Goal: Communication & Community: Answer question/provide support

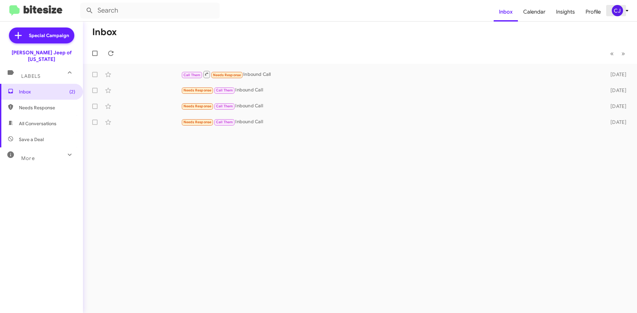
click at [621, 12] on div "CJ" at bounding box center [616, 10] width 11 height 11
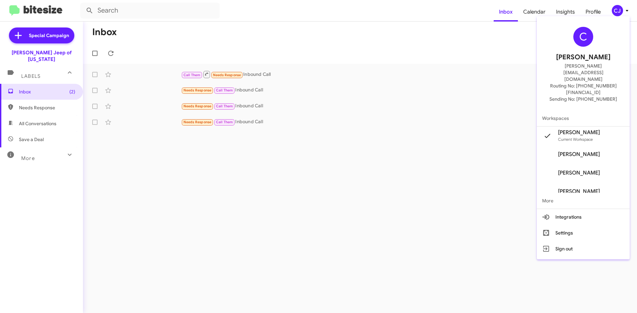
click at [581, 151] on span "Chuck Jenkins's" at bounding box center [579, 154] width 42 height 7
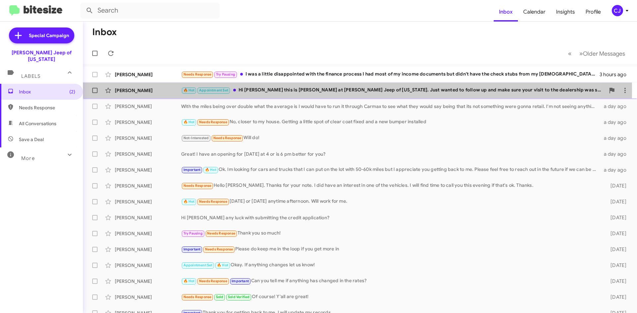
click at [279, 91] on div "🔥 Hot Appointment Set Hi [PERSON_NAME] this is [PERSON_NAME] at [PERSON_NAME] J…" at bounding box center [393, 91] width 424 height 8
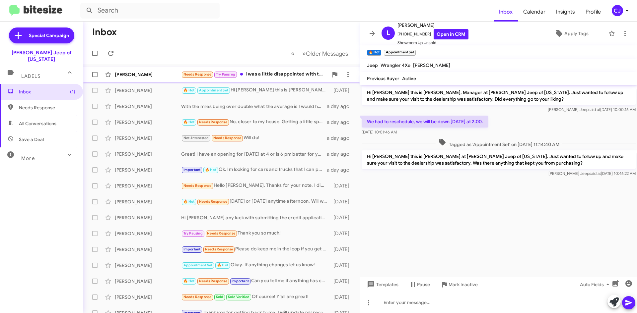
click at [269, 73] on div "Needs Response Try Pausing I was a little disappointed with the finance process…" at bounding box center [254, 75] width 147 height 8
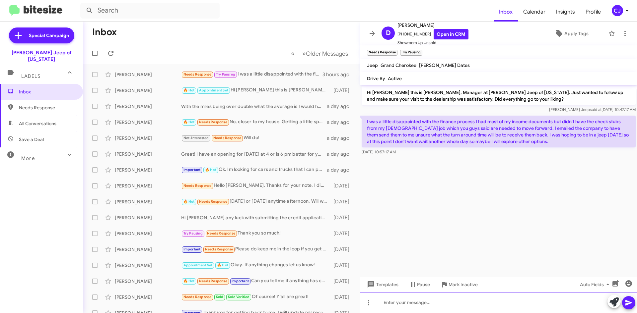
click at [397, 301] on div at bounding box center [498, 302] width 277 height 21
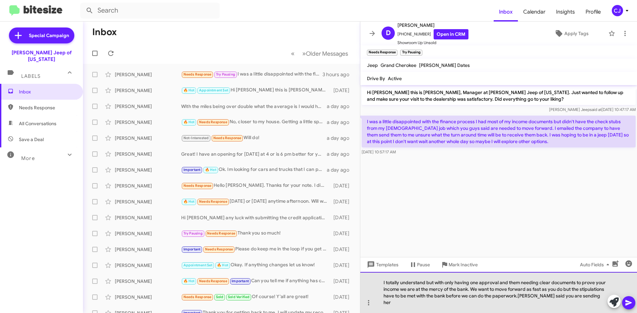
click at [518, 304] on div "I totally understand but with only having one approval and them needing clear d…" at bounding box center [498, 292] width 277 height 41
click at [589, 304] on div "I totally understand but with only having one approval and them needing clear d…" at bounding box center [498, 292] width 277 height 41
